Goal: Task Accomplishment & Management: Complete application form

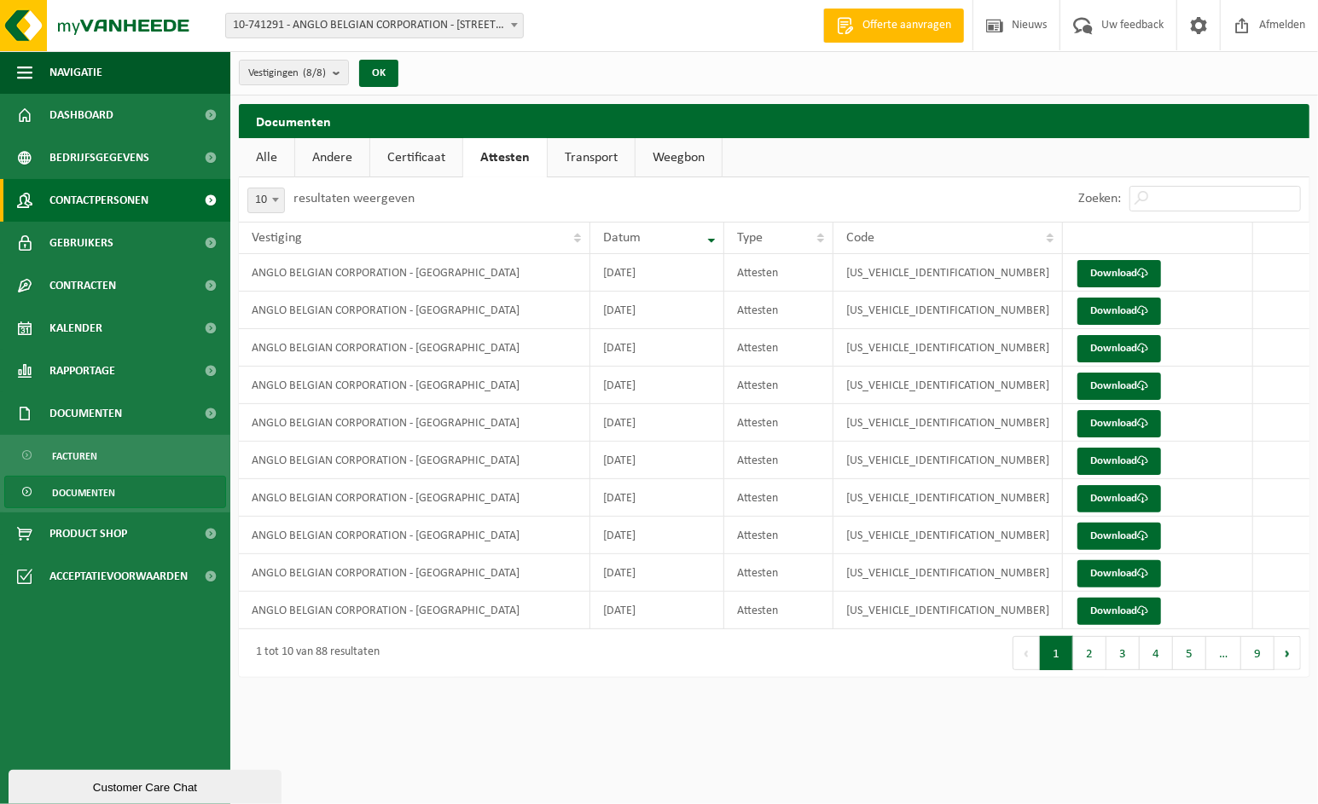
click at [119, 195] on span "Contactpersonen" at bounding box center [98, 200] width 99 height 43
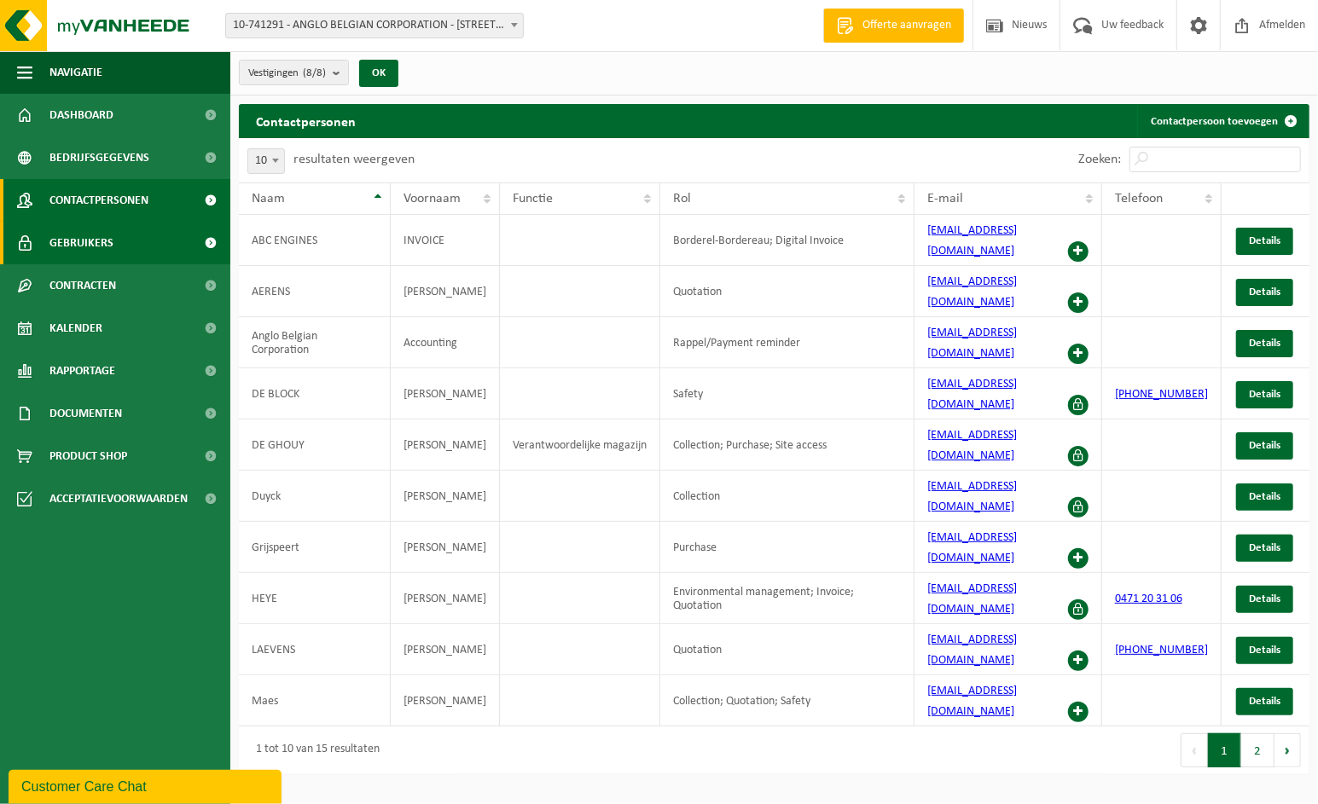
click at [119, 233] on link "Gebruikers" at bounding box center [115, 243] width 230 height 43
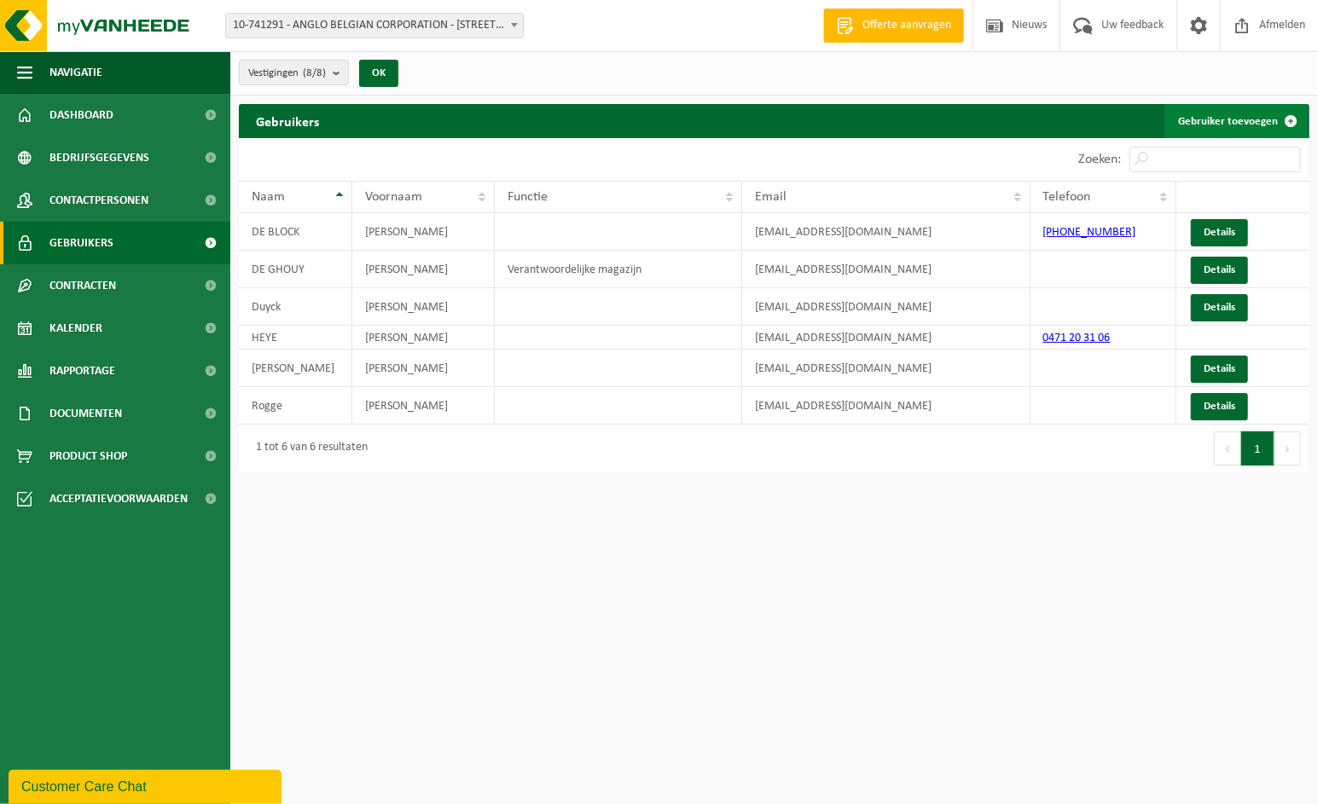
click at [1233, 114] on link "Gebruiker toevoegen" at bounding box center [1235, 121] width 143 height 34
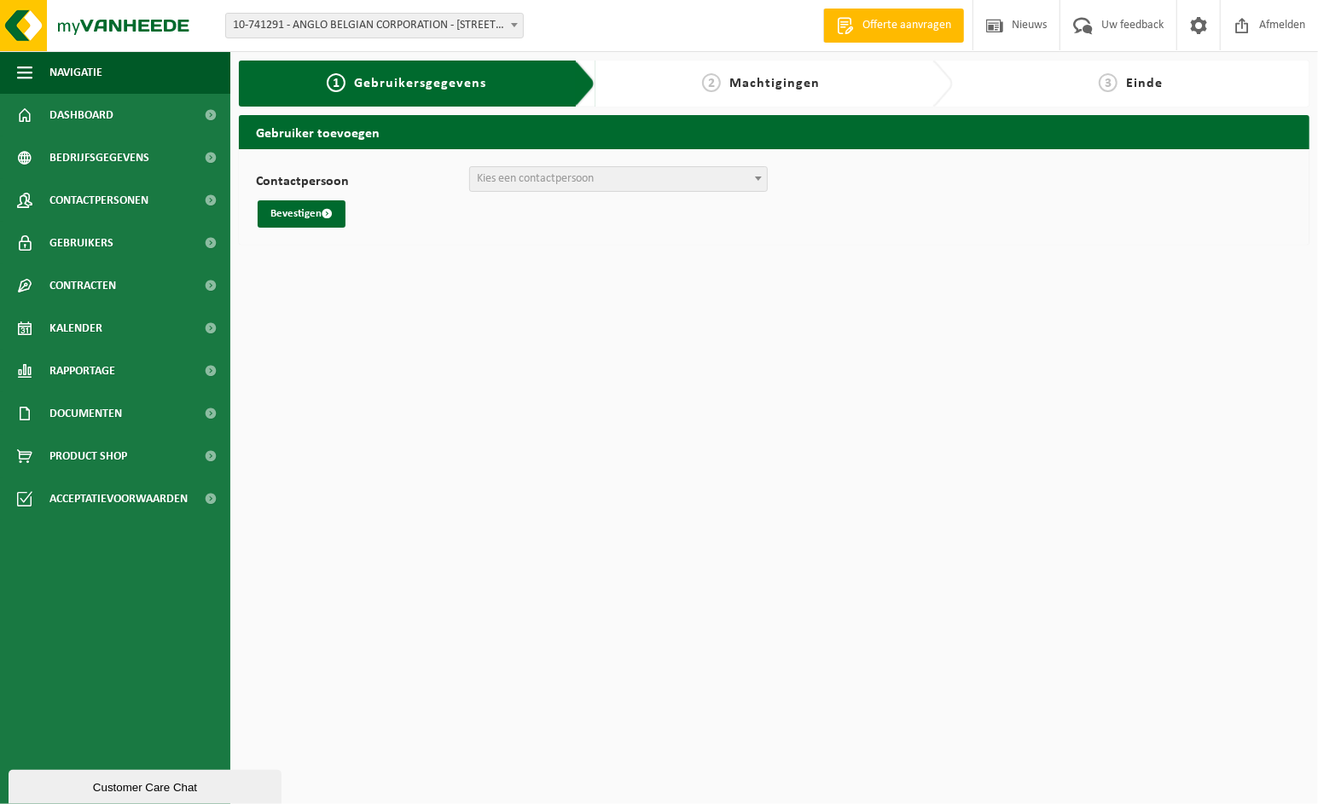
click at [670, 189] on span "Kies een contactpersoon" at bounding box center [618, 179] width 297 height 24
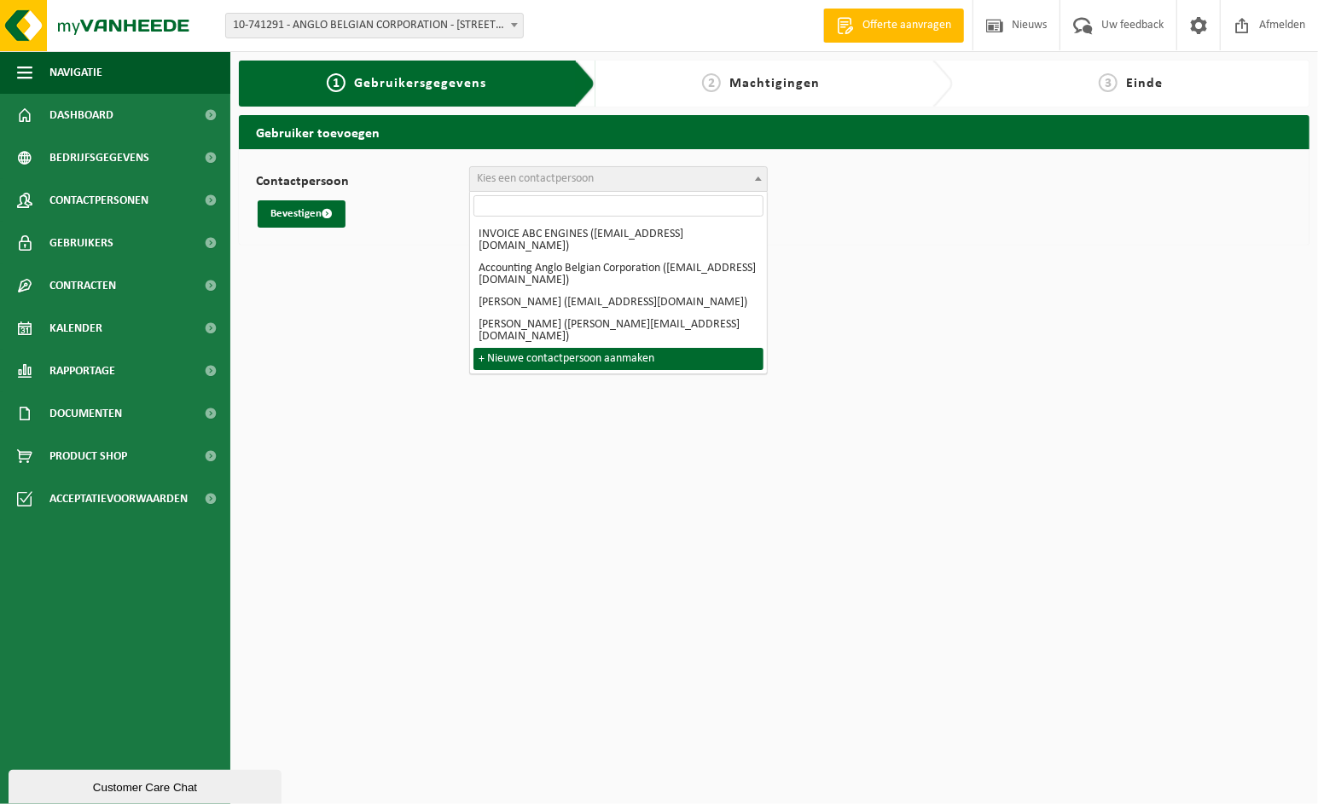
select select "0"
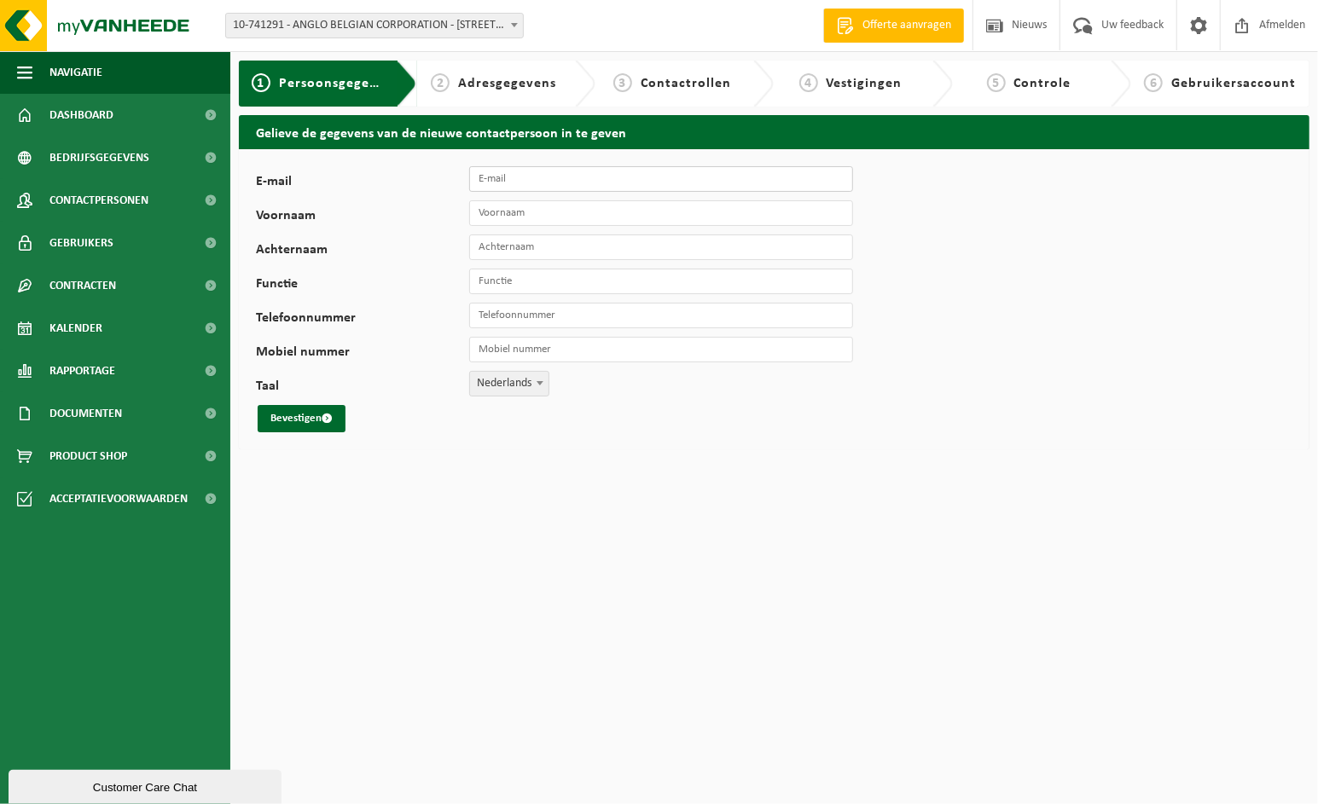
click at [517, 174] on input "E-mail" at bounding box center [661, 179] width 384 height 26
type input "[EMAIL_ADDRESS][DOMAIN_NAME]"
type input "Arne"
type input "Frigne"
type input "project development"
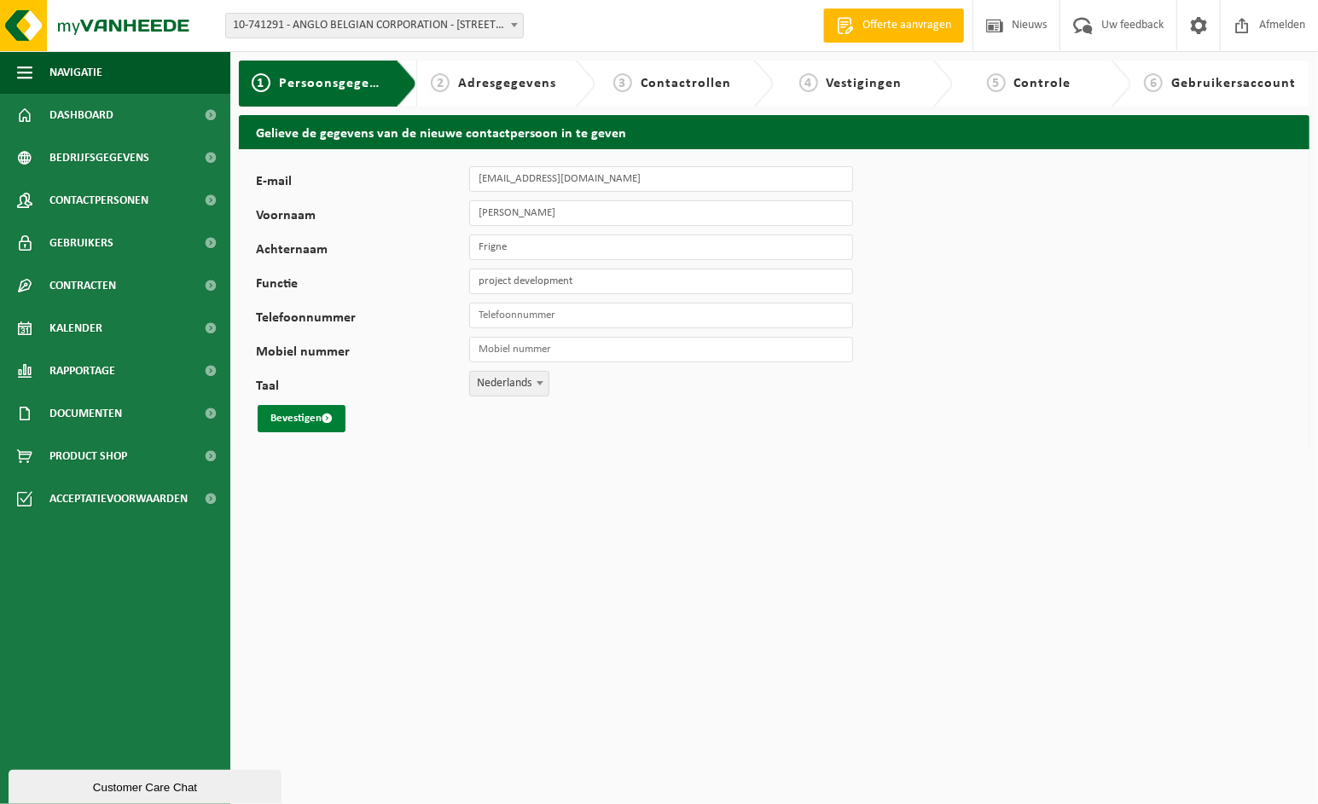
click at [321, 420] on button "Bevestigen" at bounding box center [302, 418] width 88 height 27
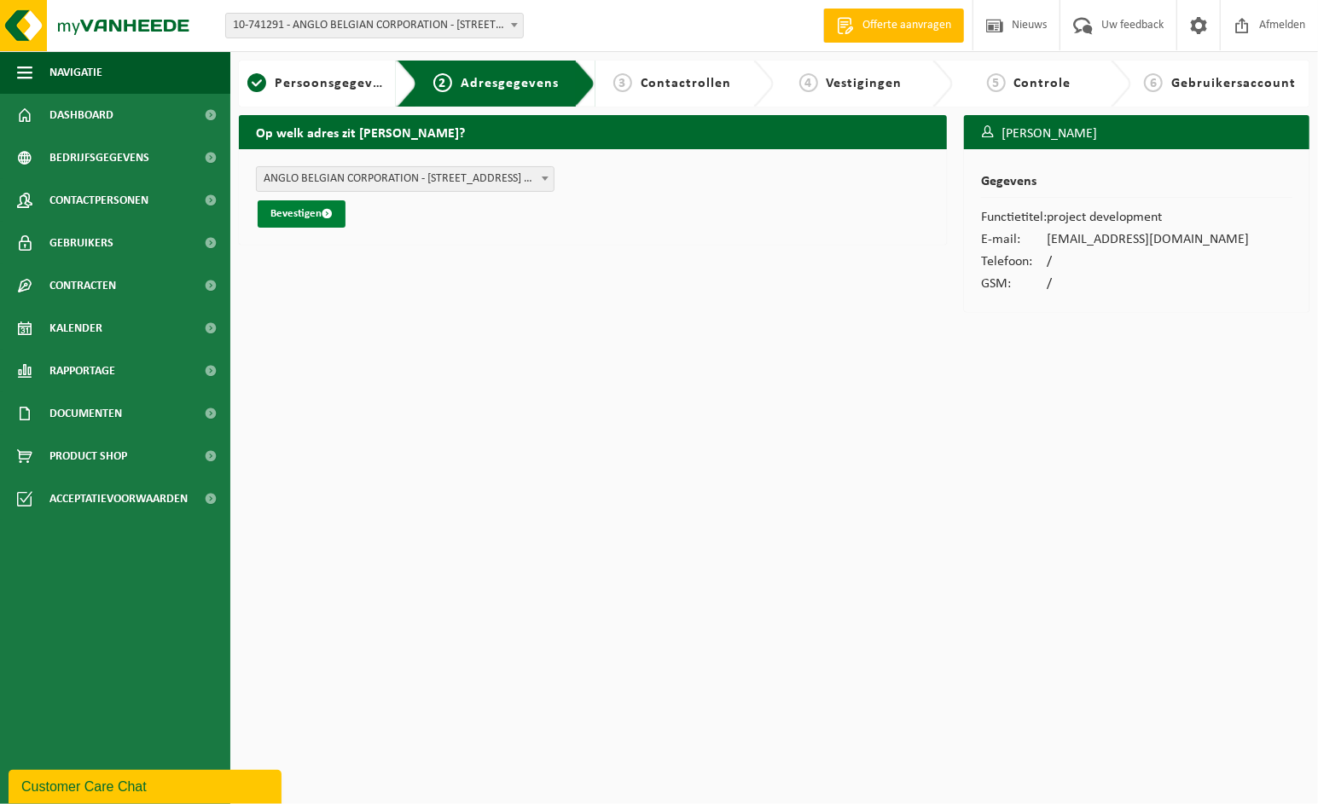
click at [304, 208] on button "Bevestigen" at bounding box center [302, 213] width 88 height 27
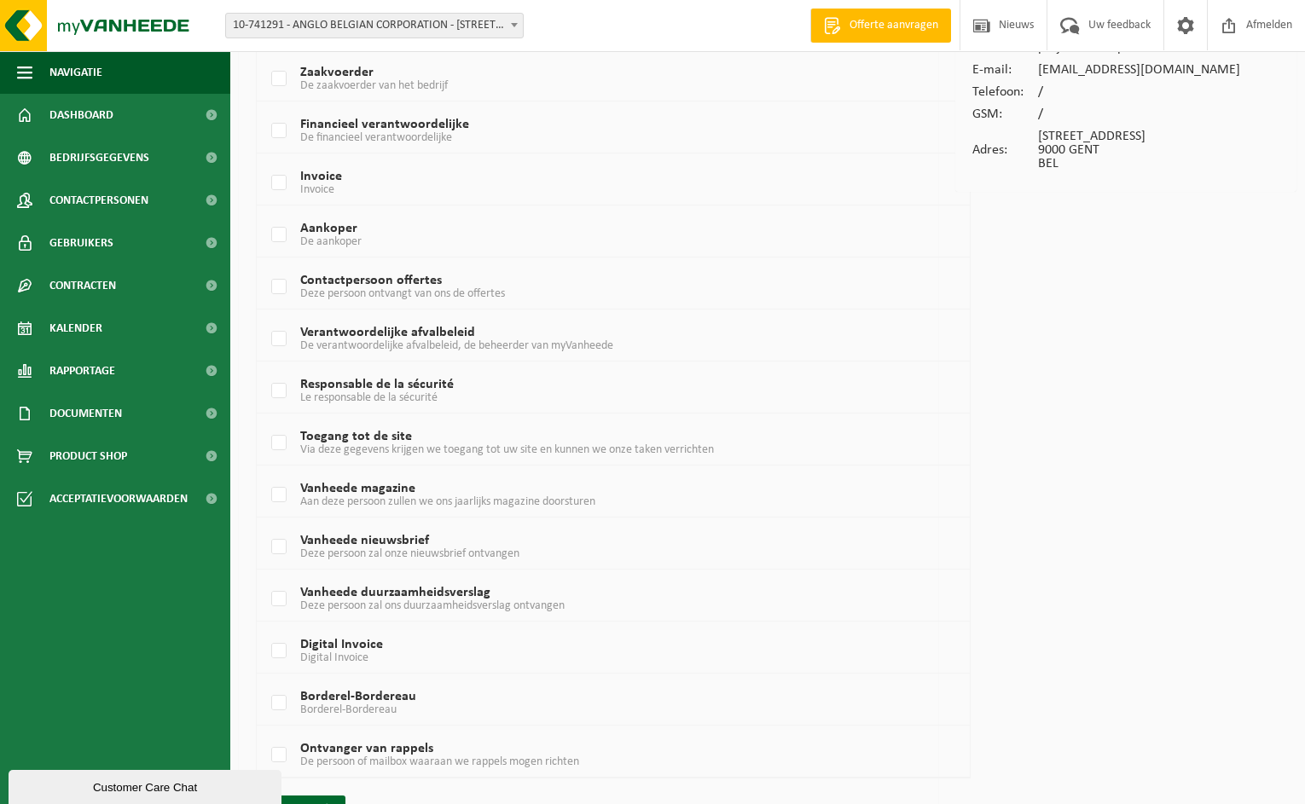
scroll to position [208, 0]
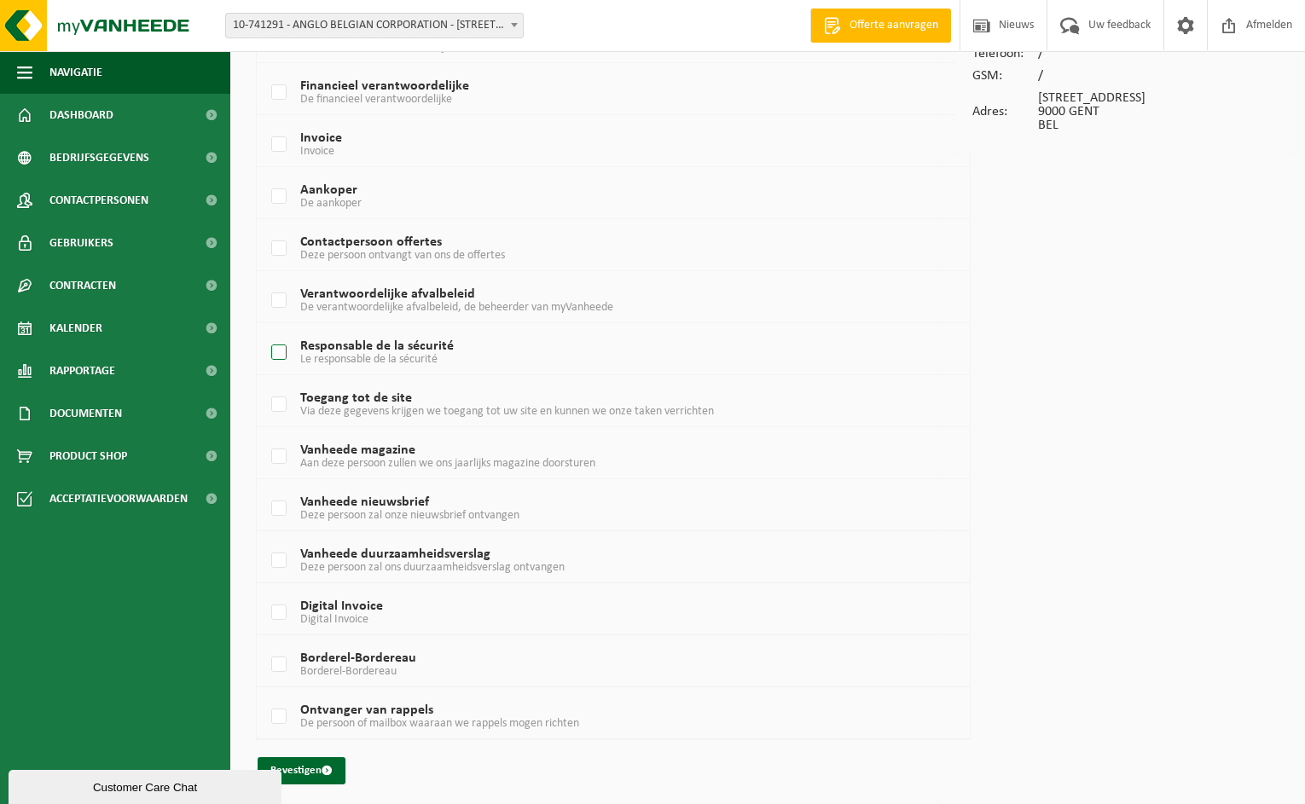
click at [283, 348] on label "Responsable de la sécurité Le responsable de la sécurité" at bounding box center [585, 353] width 634 height 26
click at [265, 332] on input "Responsable de la sécurité Le responsable de la sécurité" at bounding box center [264, 331] width 1 height 1
checkbox input "true"
click at [312, 759] on button "Bevestigen" at bounding box center [302, 771] width 88 height 27
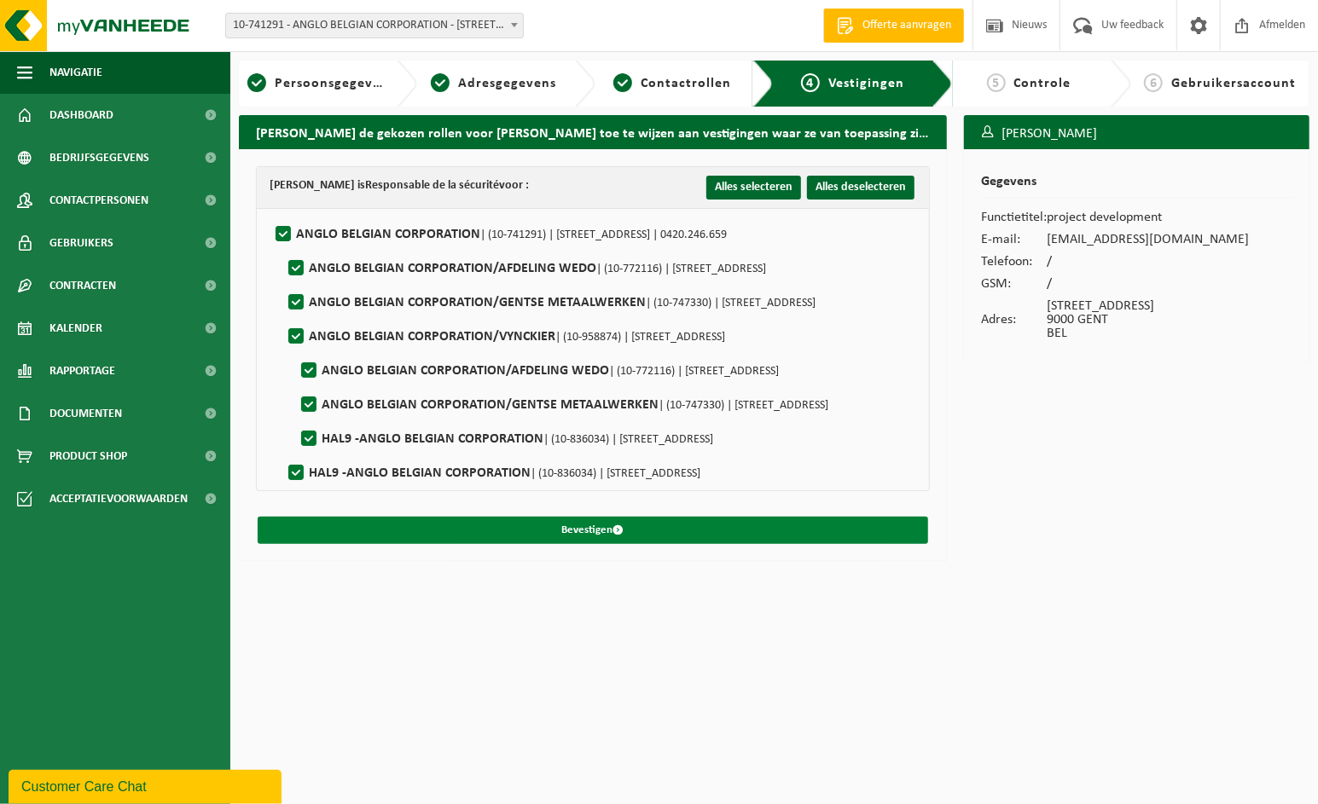
click at [763, 526] on button "Bevestigen" at bounding box center [593, 530] width 671 height 27
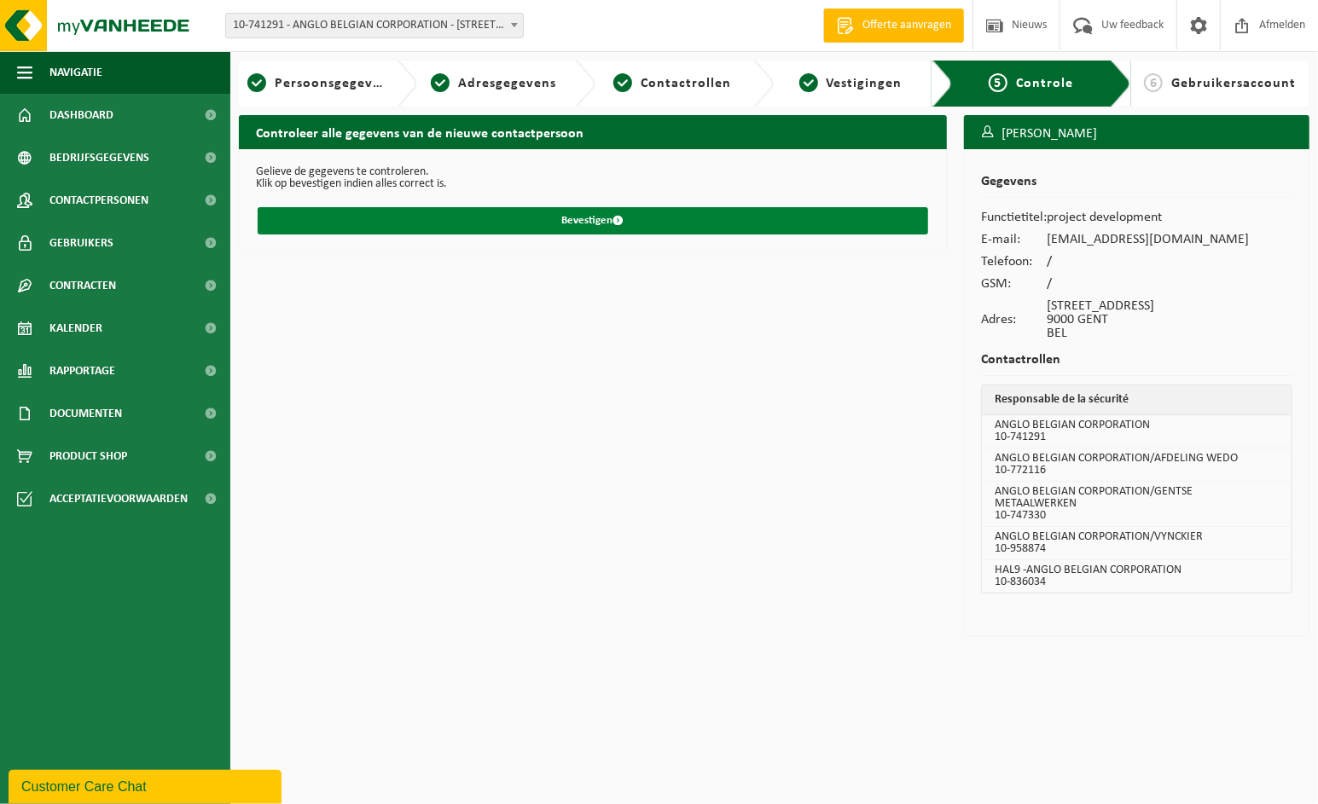
click at [758, 209] on button "Bevestigen" at bounding box center [593, 220] width 671 height 27
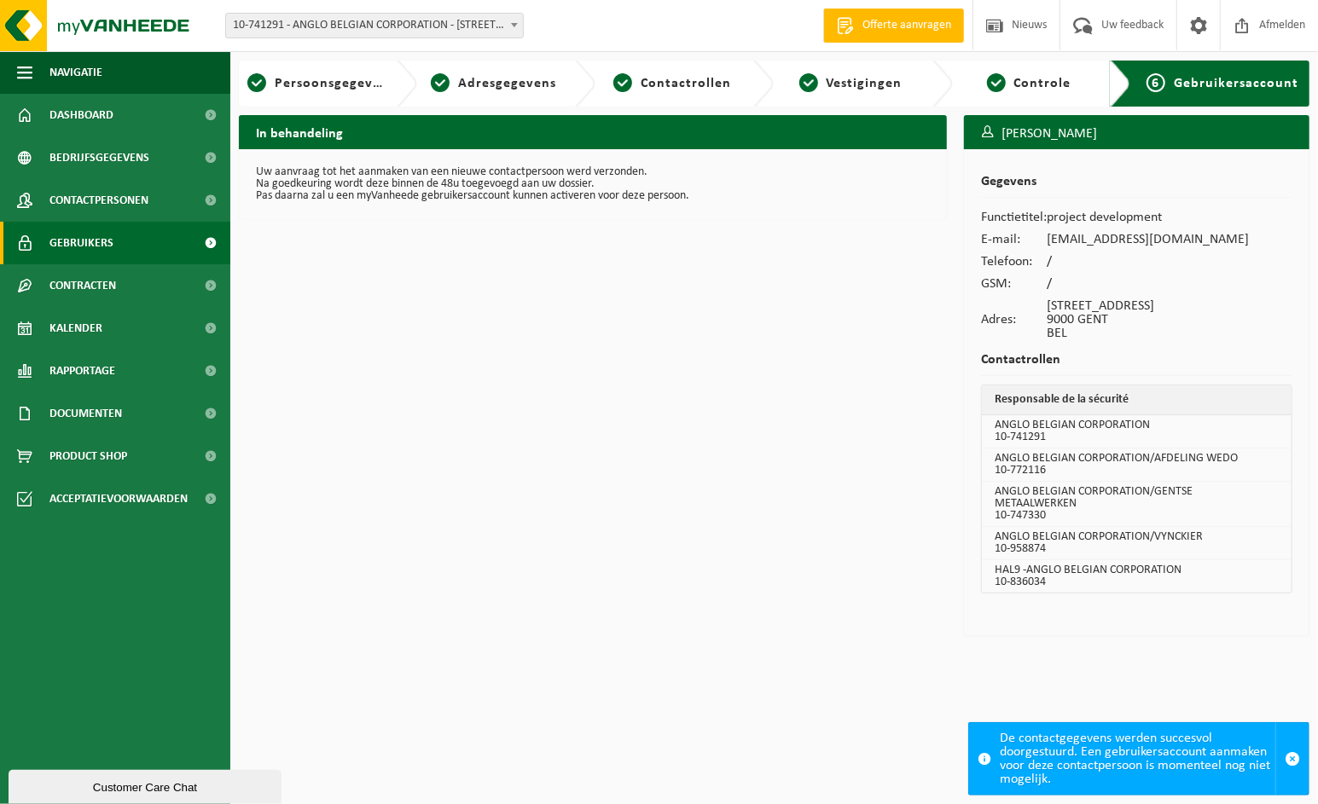
click at [113, 238] on link "Gebruikers" at bounding box center [115, 243] width 230 height 43
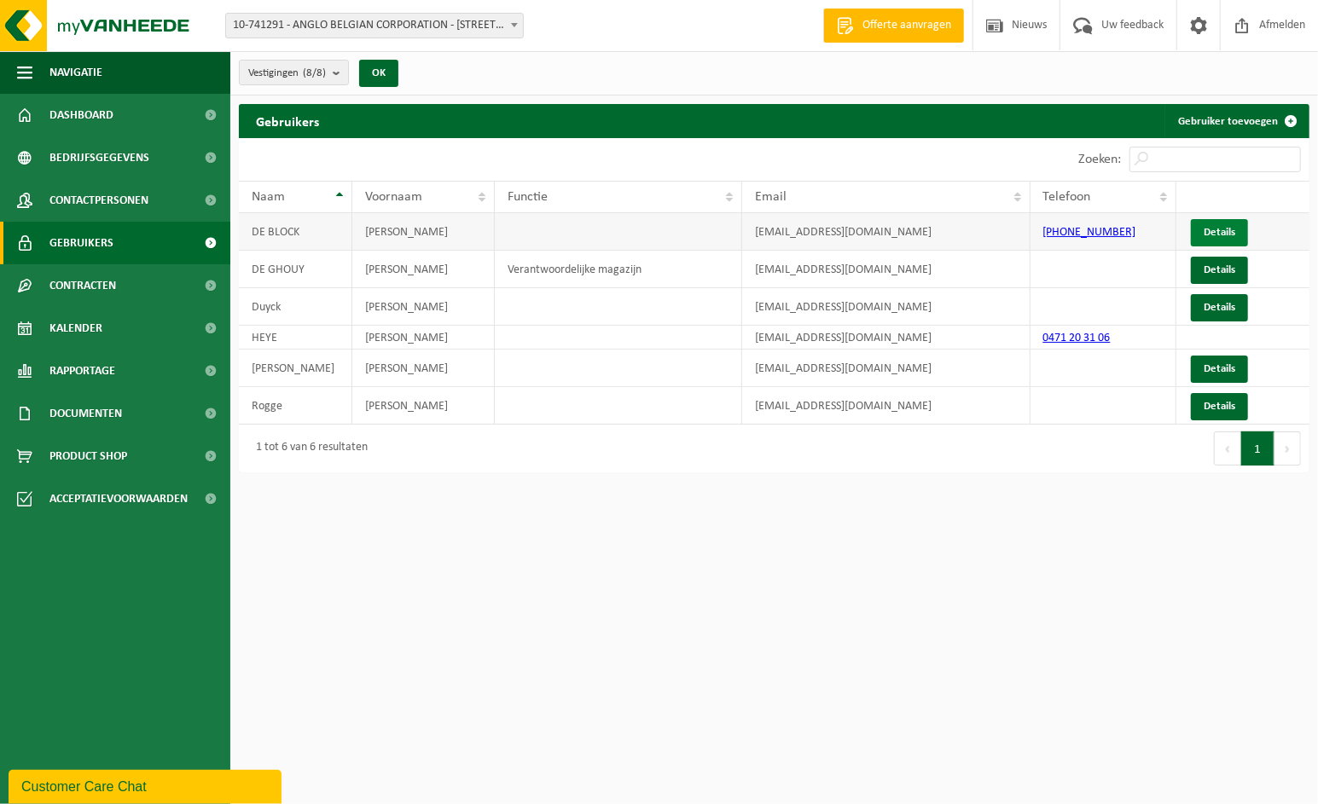
click at [1214, 233] on link "Details" at bounding box center [1219, 232] width 57 height 27
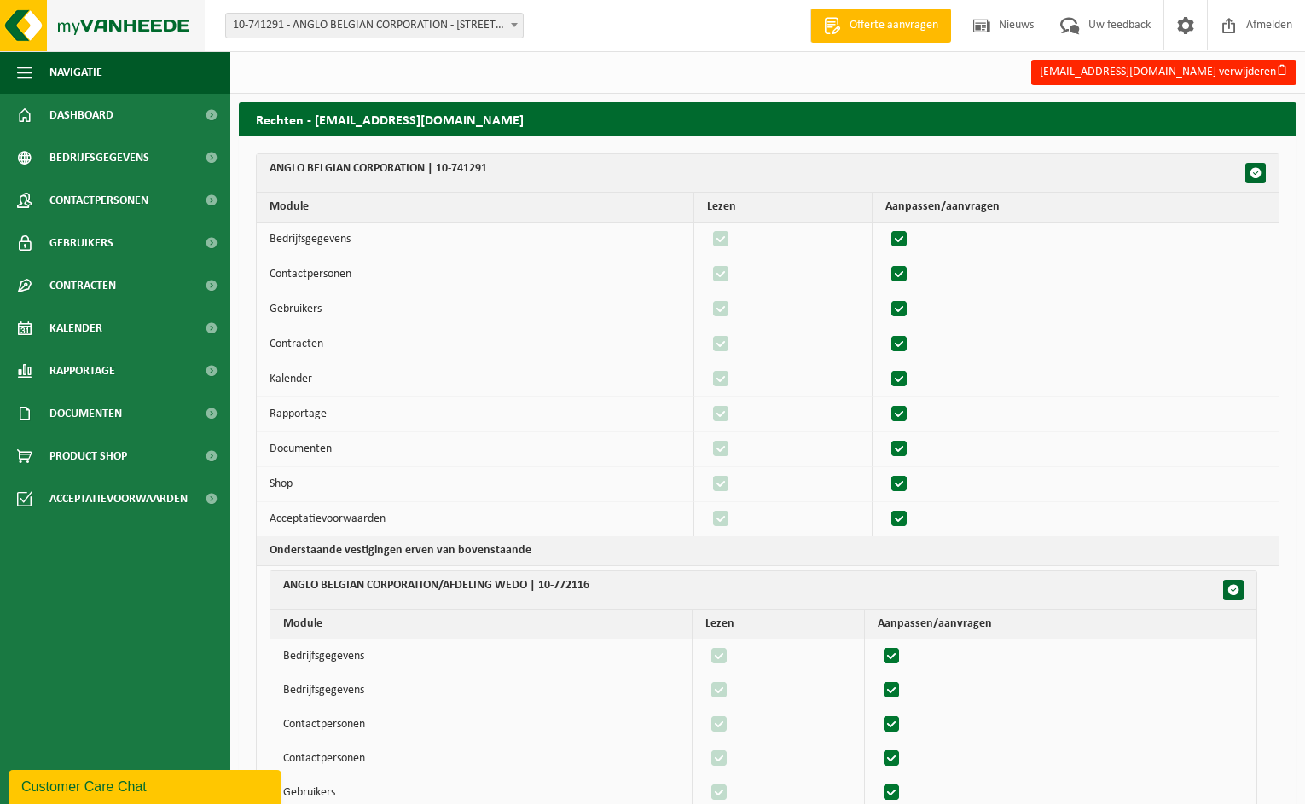
click at [105, 24] on img at bounding box center [102, 25] width 205 height 51
